Goal: Transaction & Acquisition: Purchase product/service

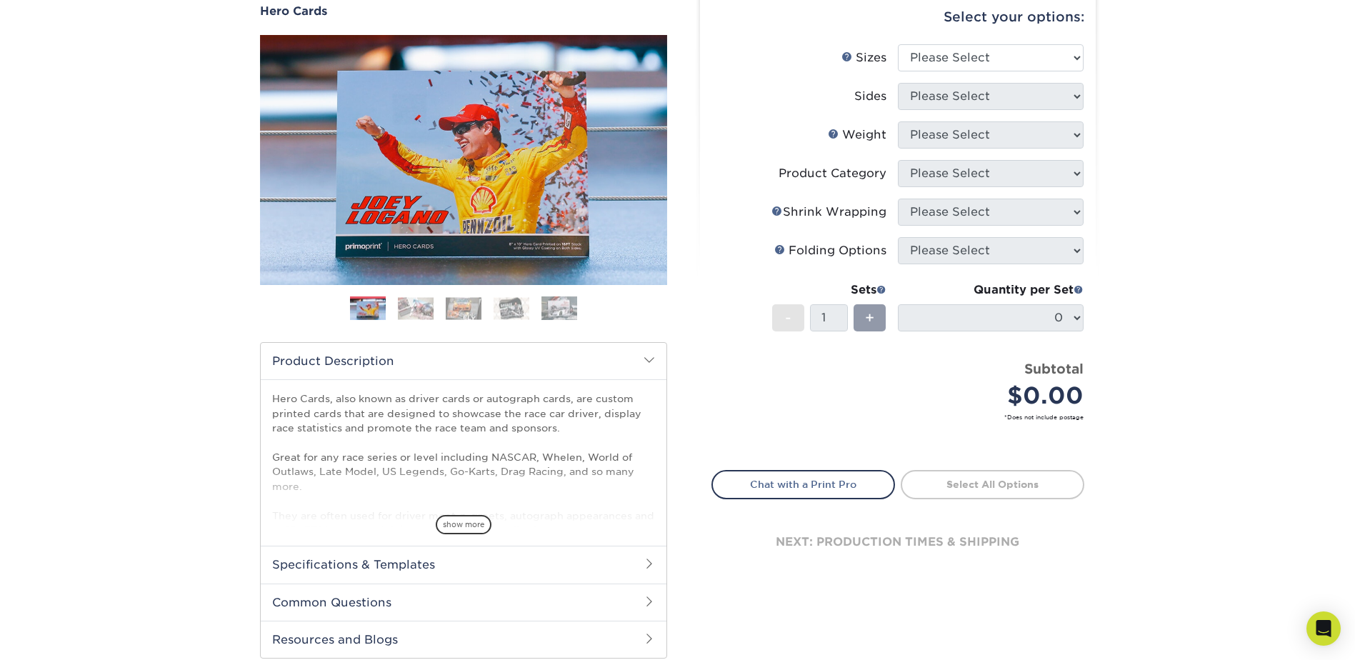
scroll to position [214, 0]
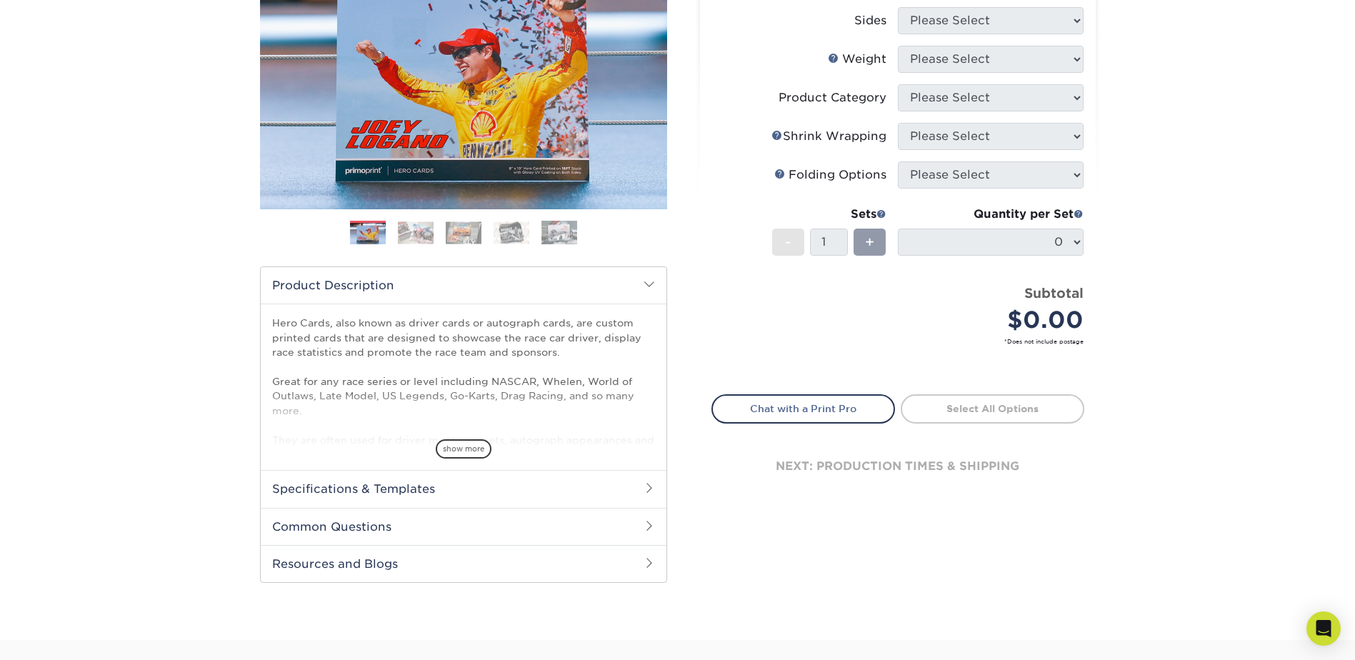
click at [451, 459] on span "show more" at bounding box center [464, 448] width 56 height 19
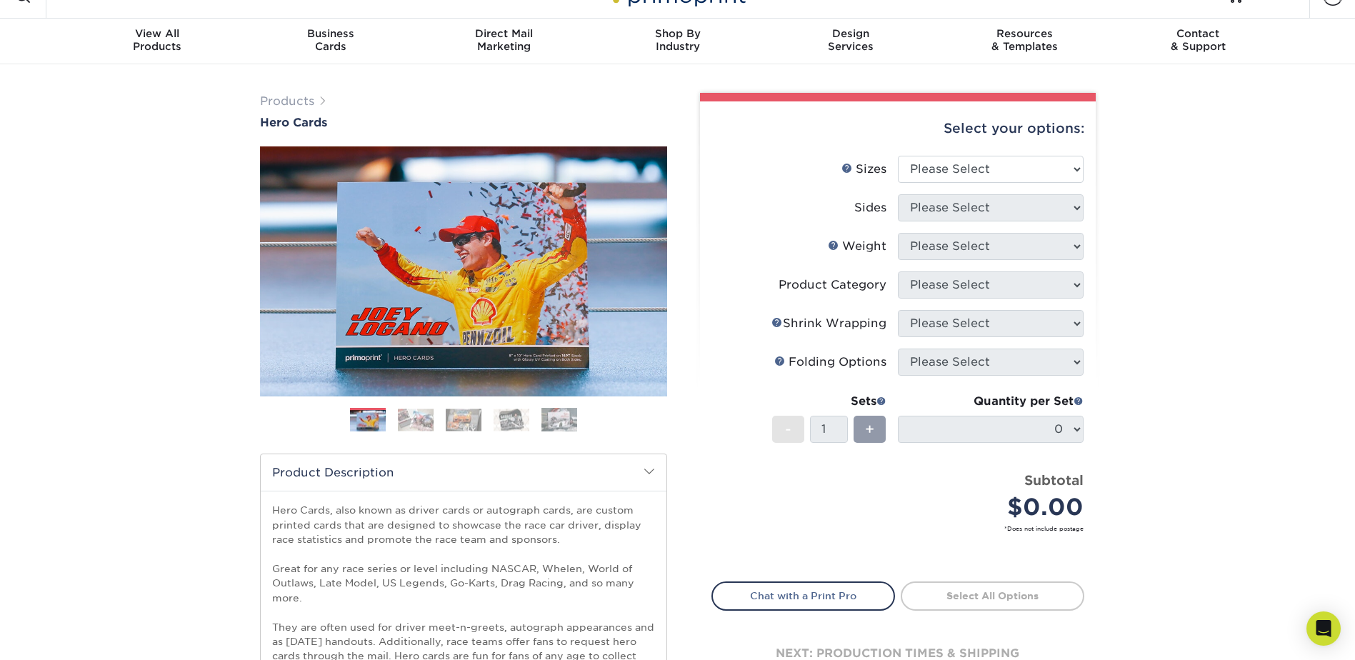
scroll to position [0, 0]
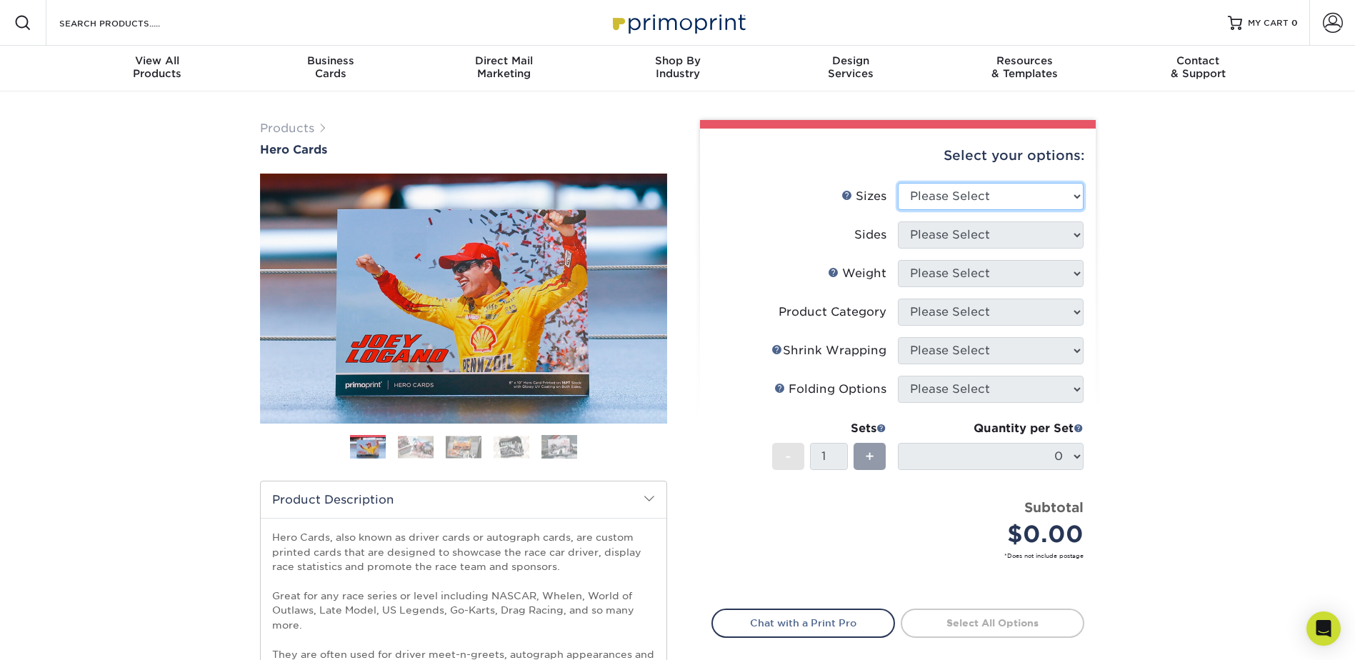
click at [937, 210] on select "Please Select 1.5" x 7" 4" x 6" 5" x 7" 6" x 8" 6" x 8.5" 6" x 9" 7" x 8.5" 7.5…" at bounding box center [991, 196] width 186 height 27
select select "8.00x10.00"
click at [898, 194] on select "Please Select 1.5" x 7" 4" x 6" 5" x 7" 6" x 8" 6" x 8.5" 6" x 9" 7" x 8.5" 7.5…" at bounding box center [991, 196] width 186 height 27
click at [972, 249] on select "Please Select Print Both Sides Print Front Only" at bounding box center [991, 234] width 186 height 27
select select "13abbda7-1d64-4f25-8bb2-c179b224825d"
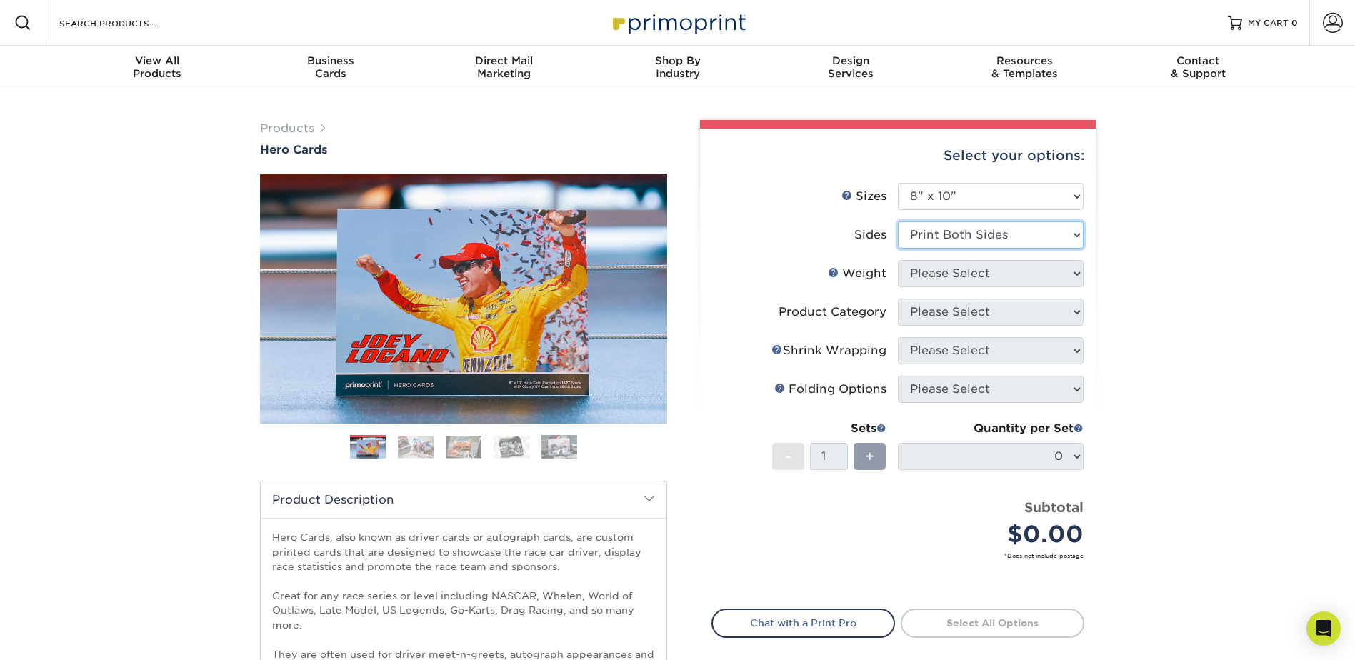
click at [898, 234] on select "Please Select Print Both Sides Print Front Only" at bounding box center [991, 234] width 186 height 27
click at [990, 287] on select "Please Select 100LB 14PT 16PT" at bounding box center [991, 273] width 186 height 27
select select "14PT"
click at [898, 275] on select "Please Select 100LB 14PT 16PT" at bounding box center [991, 273] width 186 height 27
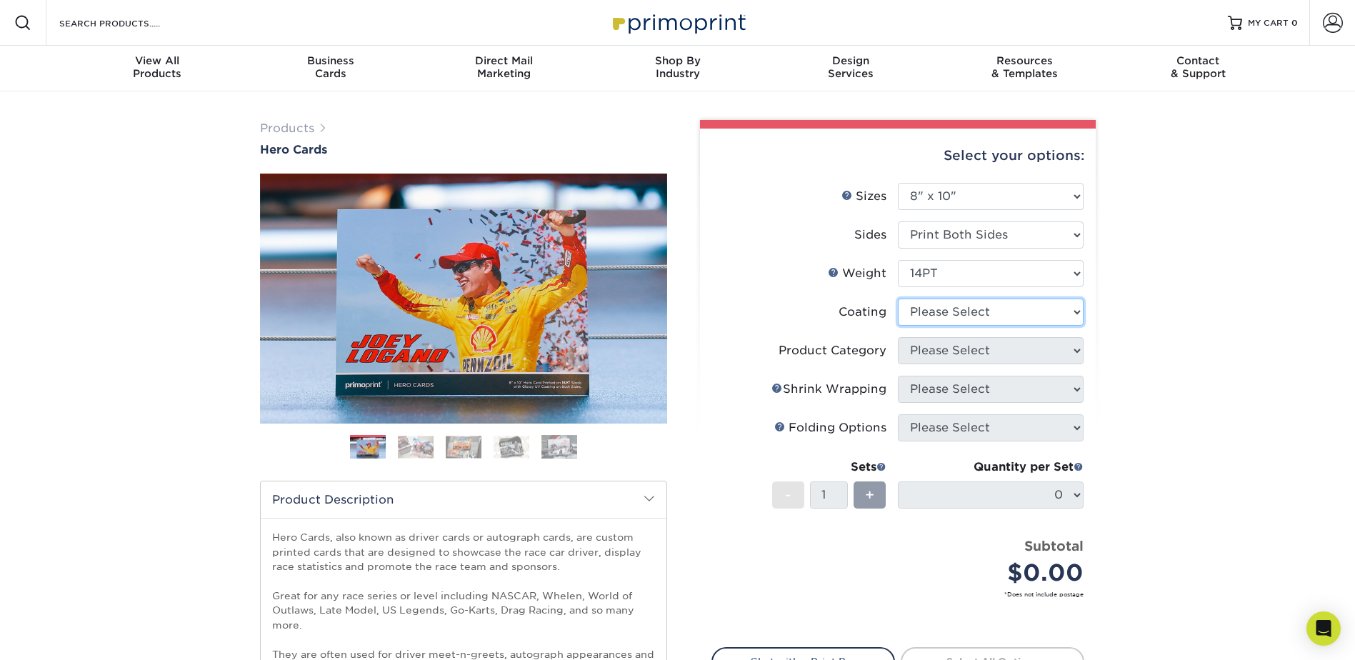
click at [987, 326] on select at bounding box center [991, 312] width 186 height 27
click at [988, 326] on select at bounding box center [991, 312] width 186 height 27
select select "121bb7b5-3b4d-429f-bd8d-bbf80e953313"
click at [898, 316] on select at bounding box center [991, 312] width 186 height 27
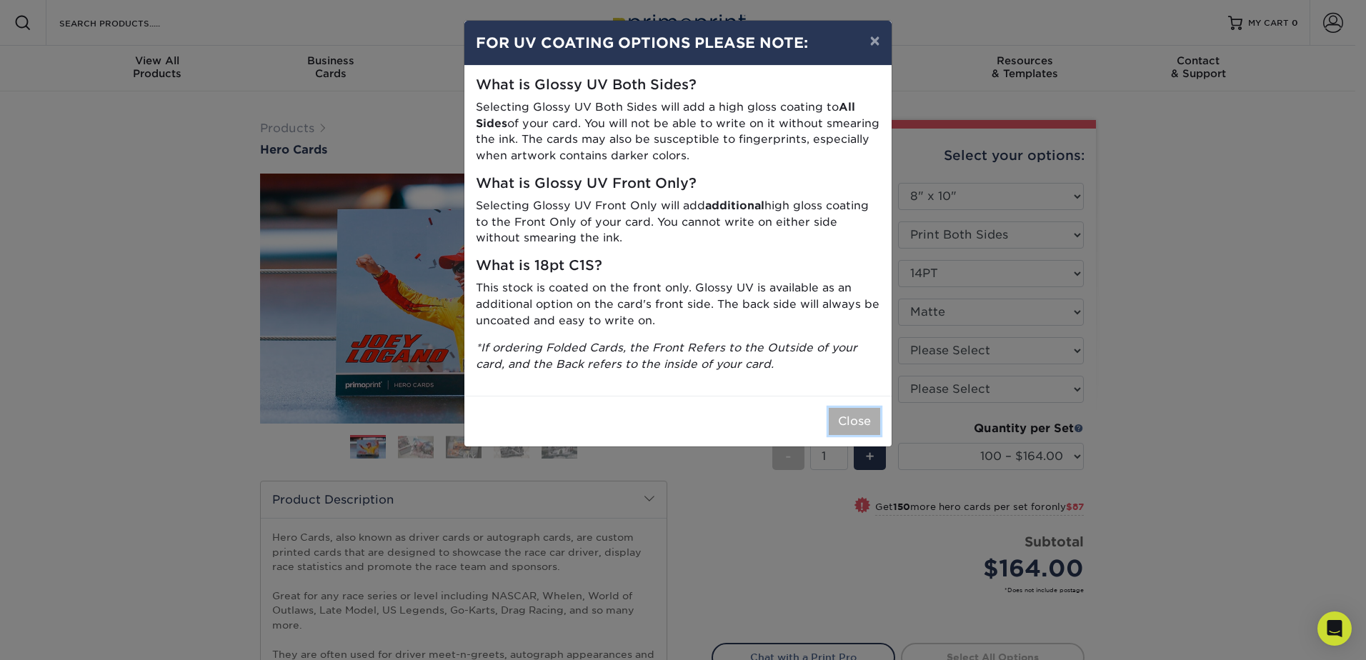
click at [853, 435] on button "Close" at bounding box center [854, 421] width 51 height 27
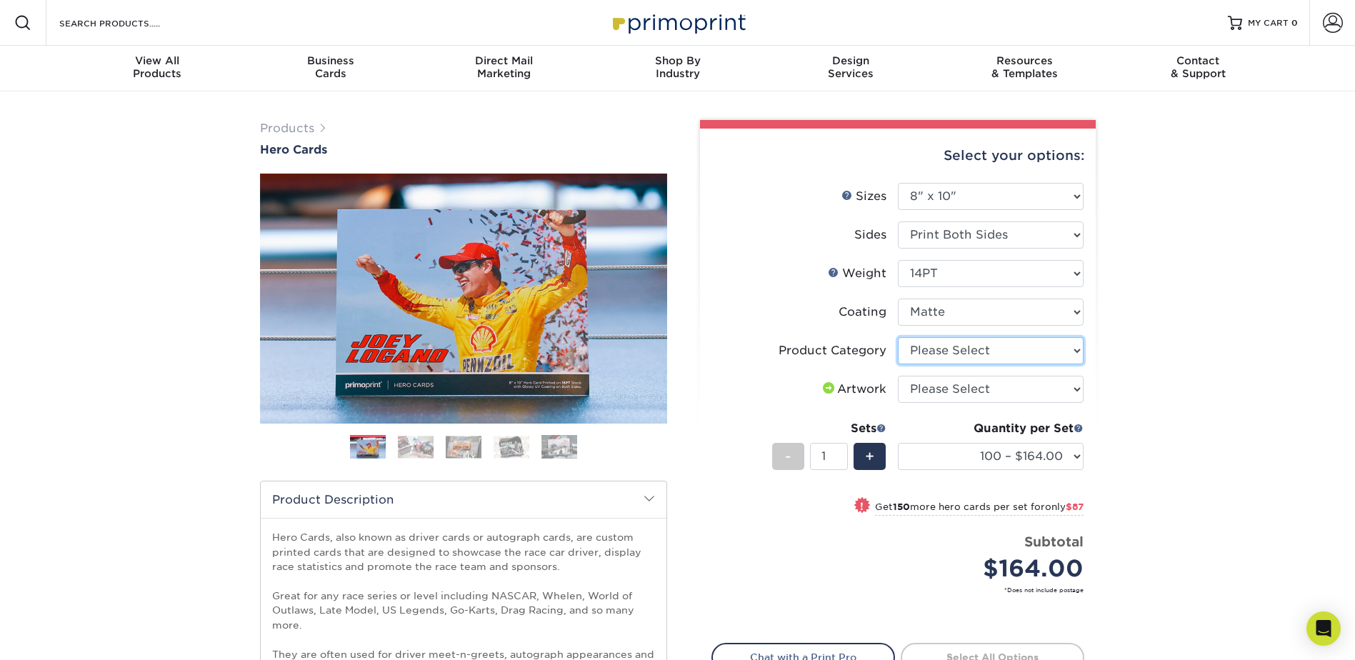
click at [935, 364] on select "Please Select Sell Sheets" at bounding box center [991, 350] width 186 height 27
click at [944, 403] on select "Please Select I will upload files I need a design - $150" at bounding box center [991, 389] width 186 height 27
select select "upload"
click at [898, 398] on select "Please Select I will upload files I need a design - $150" at bounding box center [991, 389] width 186 height 27
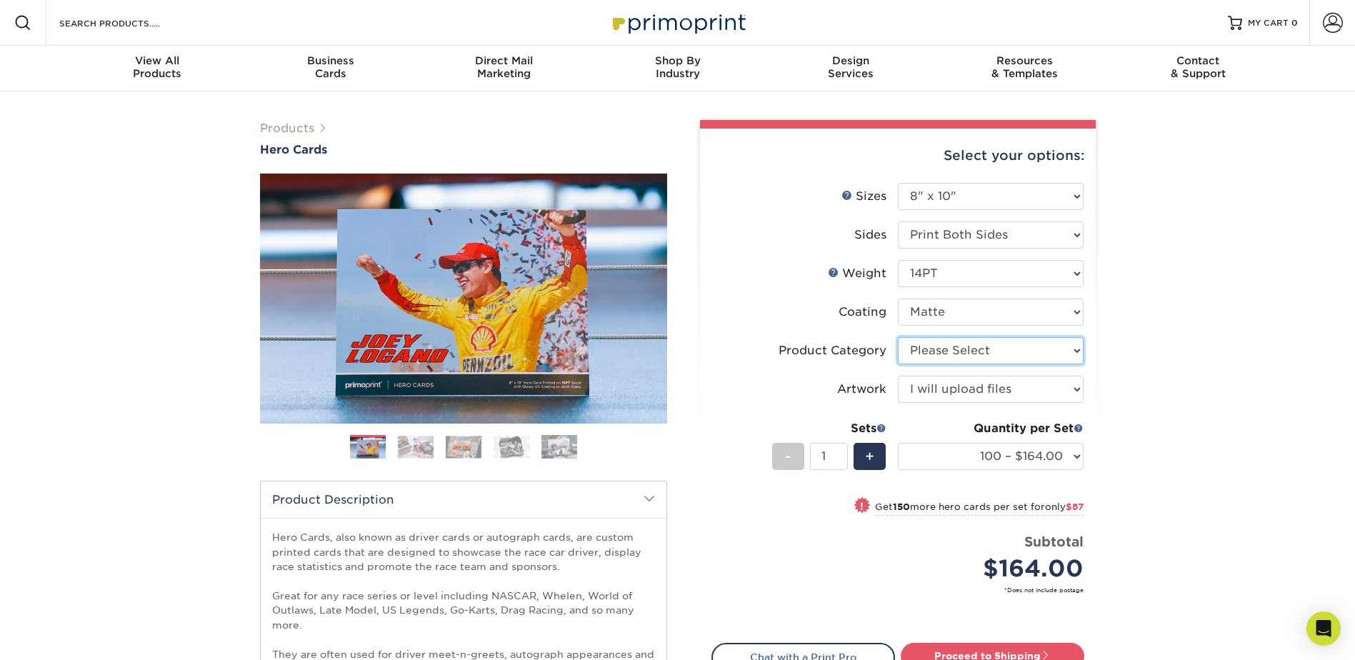
click at [934, 364] on select "Please Select Sell Sheets" at bounding box center [991, 350] width 186 height 27
select select "eddd4a87-9082-47bb-843b-3bca55f6c842"
click at [898, 357] on select "Please Select Sell Sheets" at bounding box center [991, 350] width 186 height 27
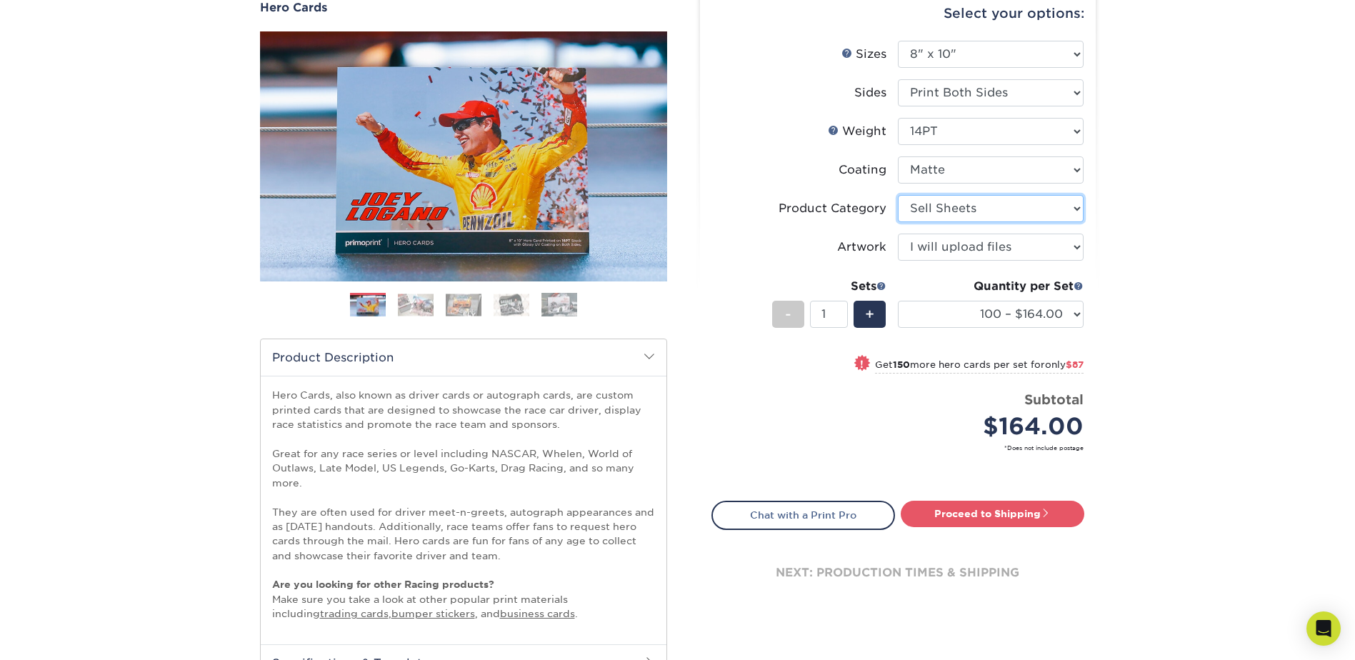
scroll to position [143, 0]
click at [402, 309] on img at bounding box center [416, 304] width 36 height 22
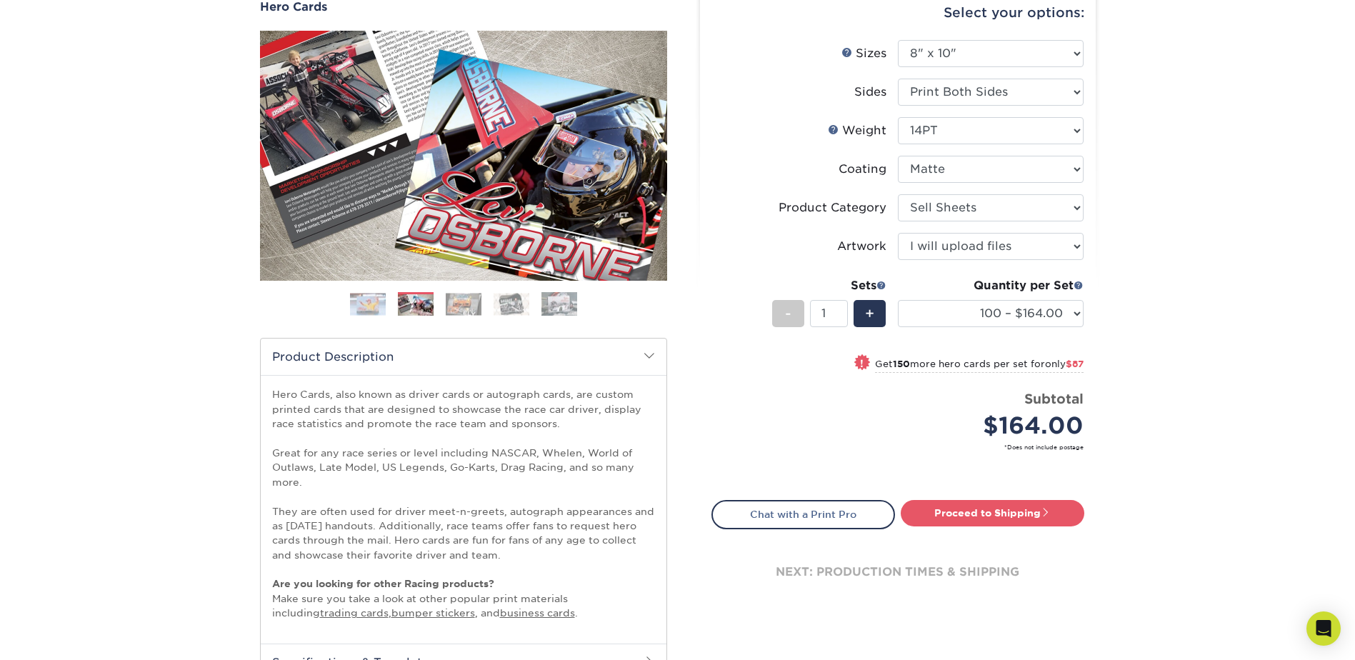
click at [451, 313] on img at bounding box center [464, 304] width 36 height 22
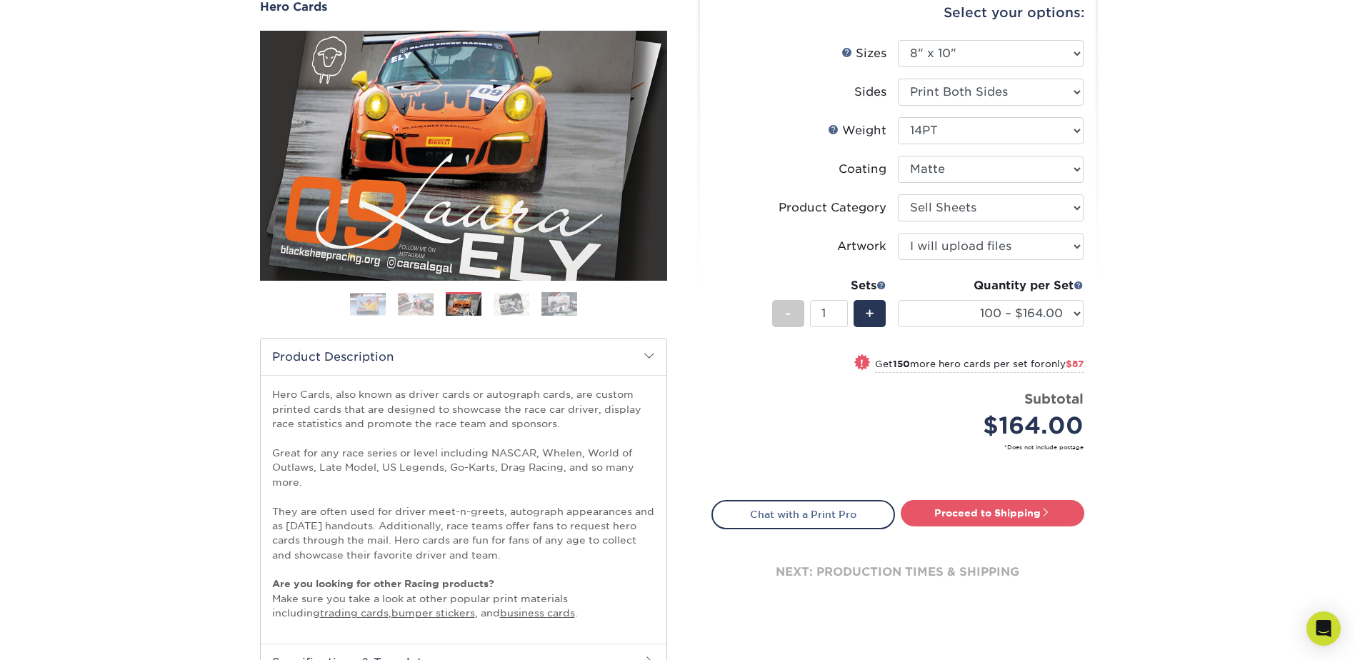
click at [507, 315] on img at bounding box center [512, 304] width 36 height 22
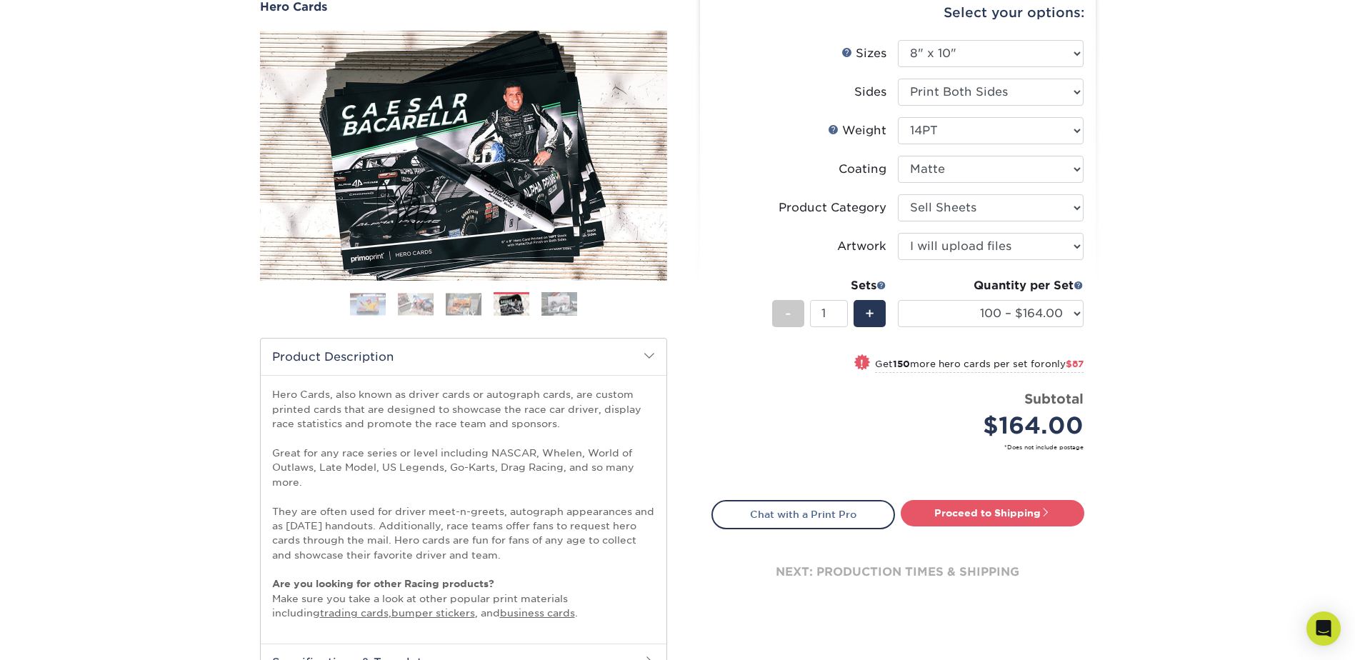
click at [555, 316] on img at bounding box center [559, 303] width 36 height 25
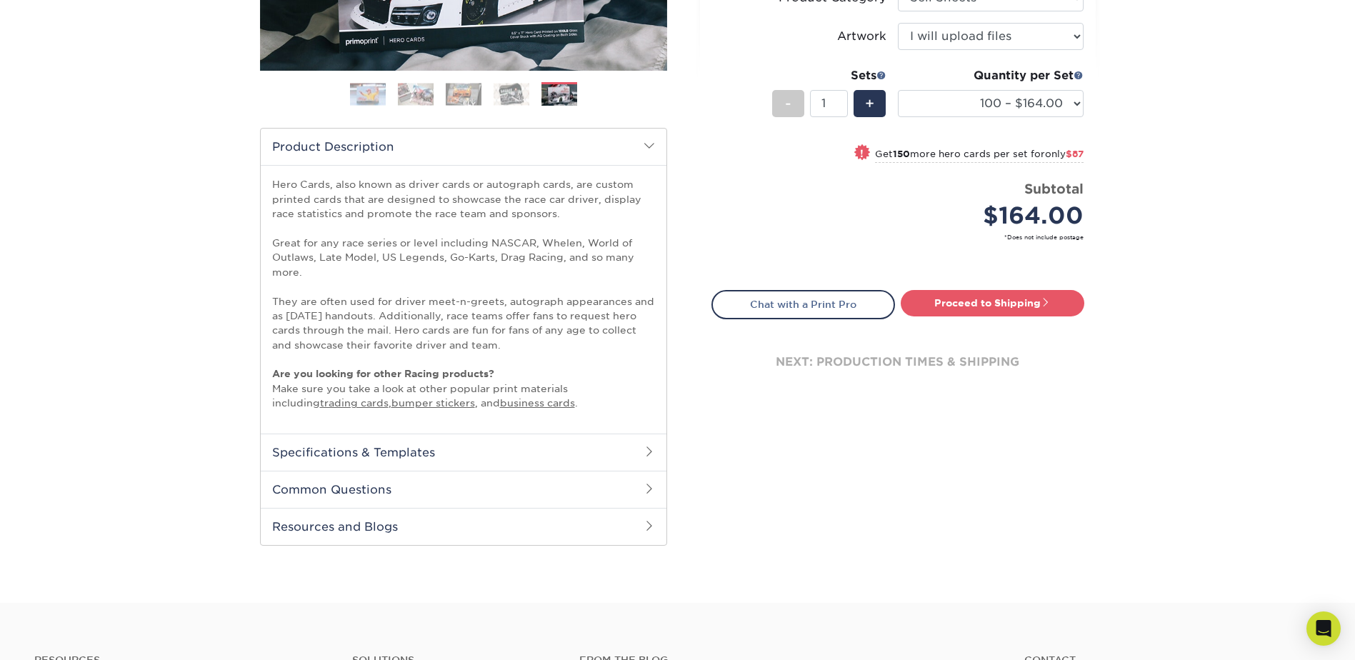
scroll to position [0, 0]
